Goal: Task Accomplishment & Management: Use online tool/utility

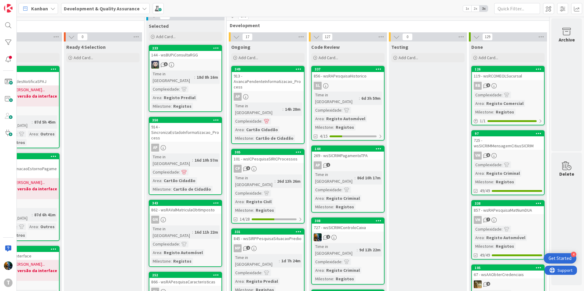
scroll to position [0, 122]
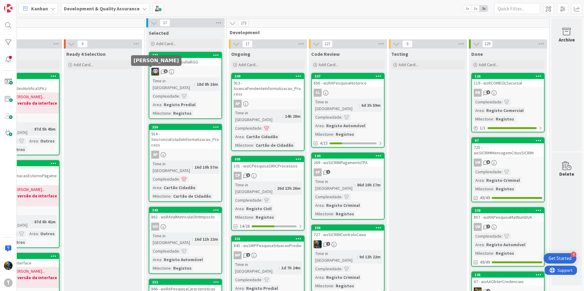
click at [153, 73] on img at bounding box center [155, 72] width 8 height 8
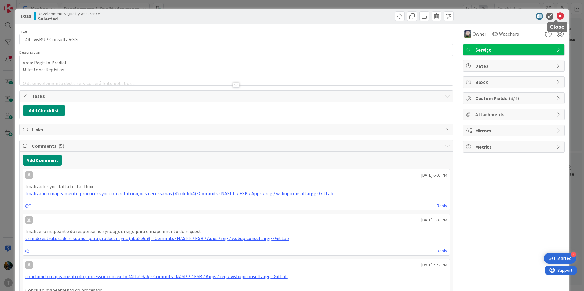
click at [556, 16] on icon at bounding box center [559, 16] width 7 height 7
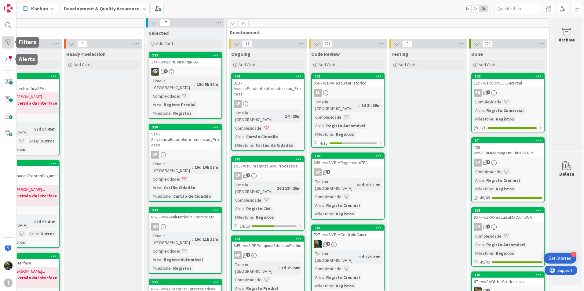
click at [7, 46] on div at bounding box center [8, 42] width 12 height 12
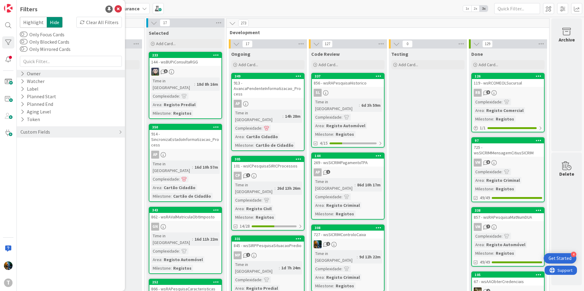
click at [23, 76] on icon at bounding box center [22, 73] width 4 height 5
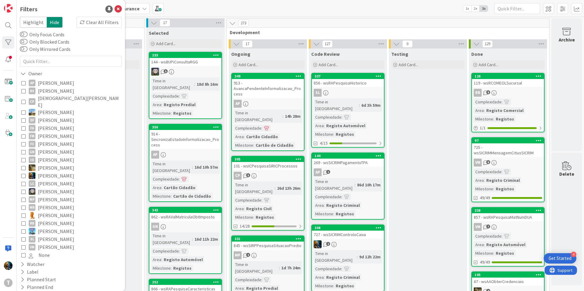
click at [24, 190] on icon at bounding box center [23, 192] width 4 height 4
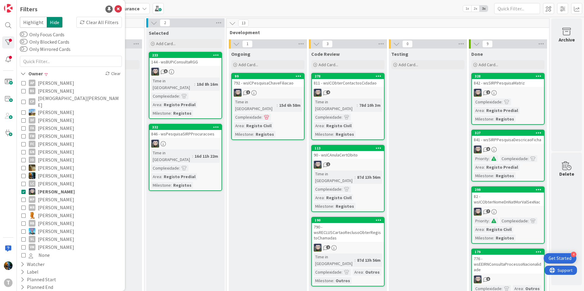
click at [24, 190] on icon at bounding box center [23, 192] width 4 height 4
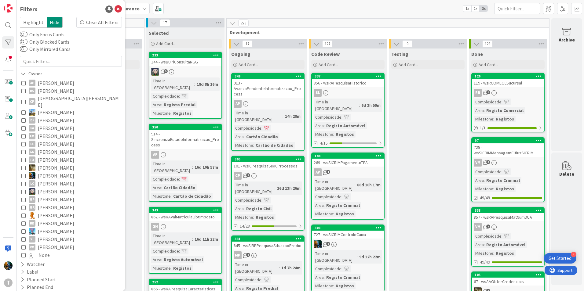
click at [24, 174] on icon at bounding box center [23, 176] width 4 height 4
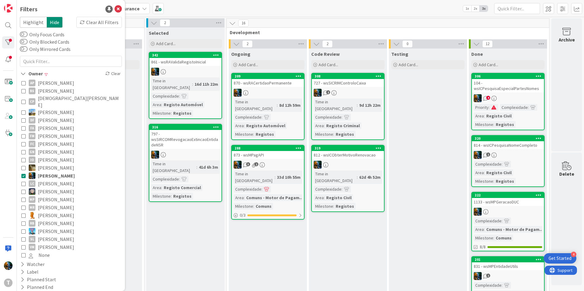
click at [24, 174] on icon at bounding box center [23, 176] width 4 height 4
